Goal: Task Accomplishment & Management: Manage account settings

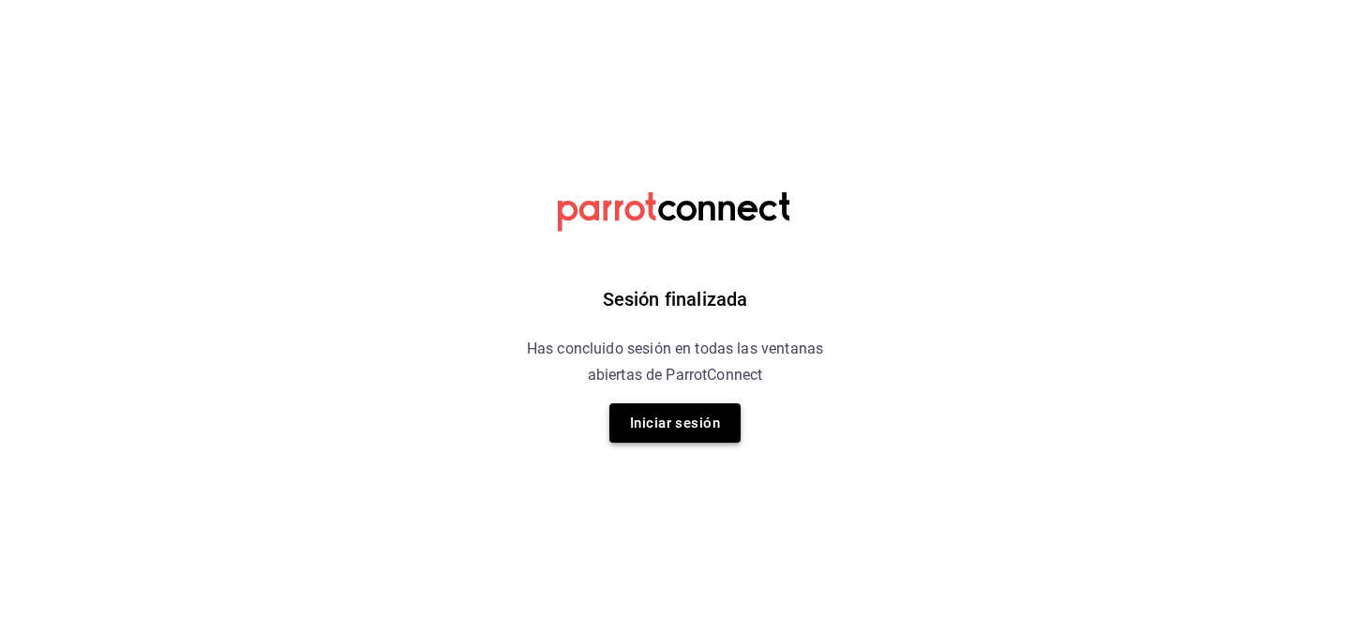
click at [656, 426] on button "Iniciar sesión" at bounding box center [674, 422] width 131 height 39
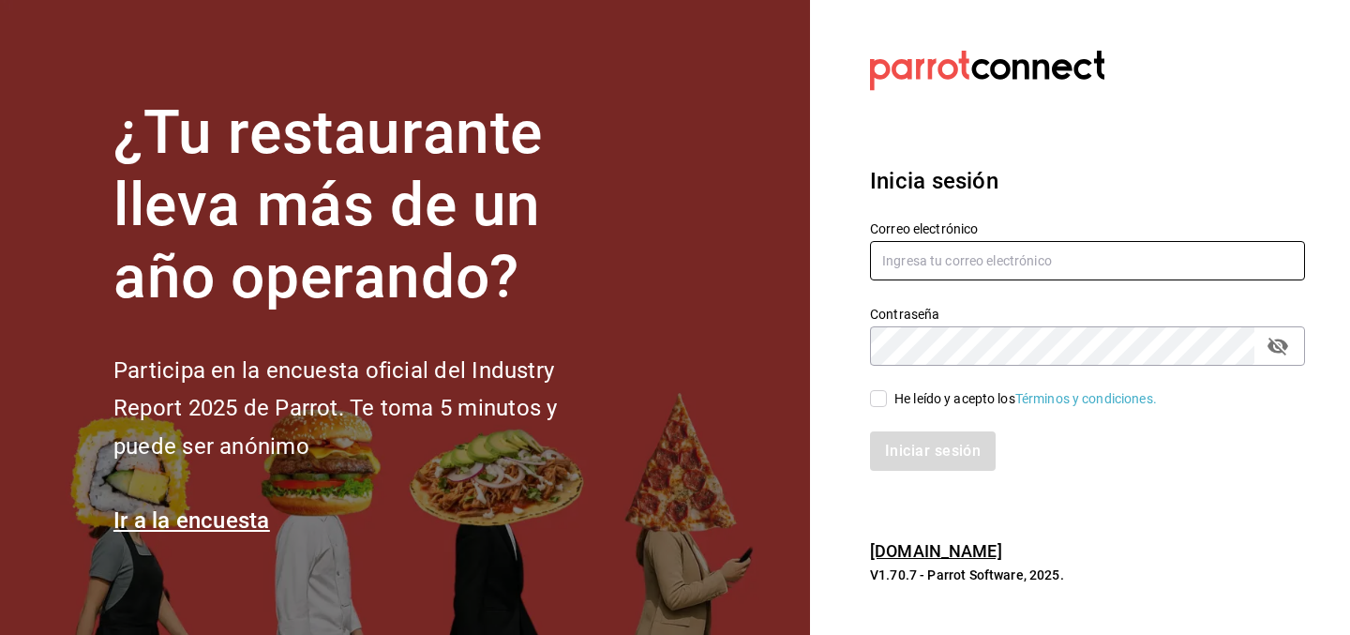
click at [943, 270] on input "text" at bounding box center [1087, 260] width 435 height 39
type input "360grados@edomex.com"
click at [881, 394] on input "He leído y acepto los Términos y condiciones." at bounding box center [878, 398] width 17 height 17
checkbox input "true"
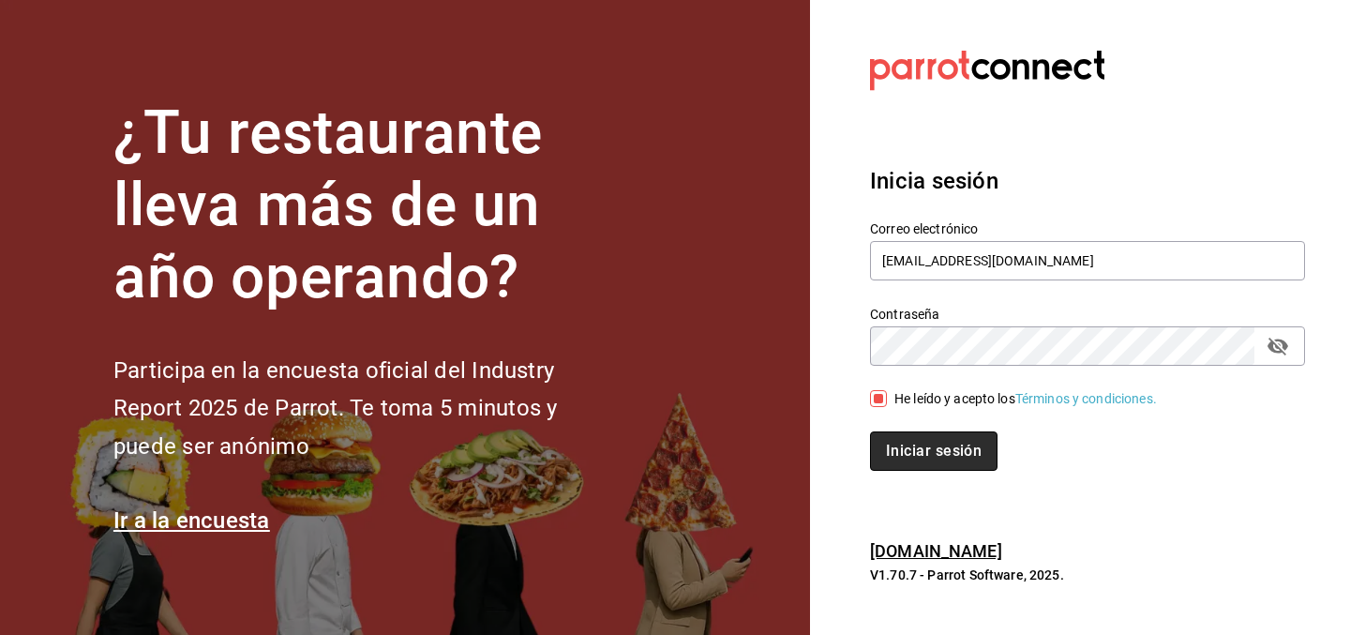
click at [923, 446] on button "Iniciar sesión" at bounding box center [933, 450] width 127 height 39
